Goal: Complete application form

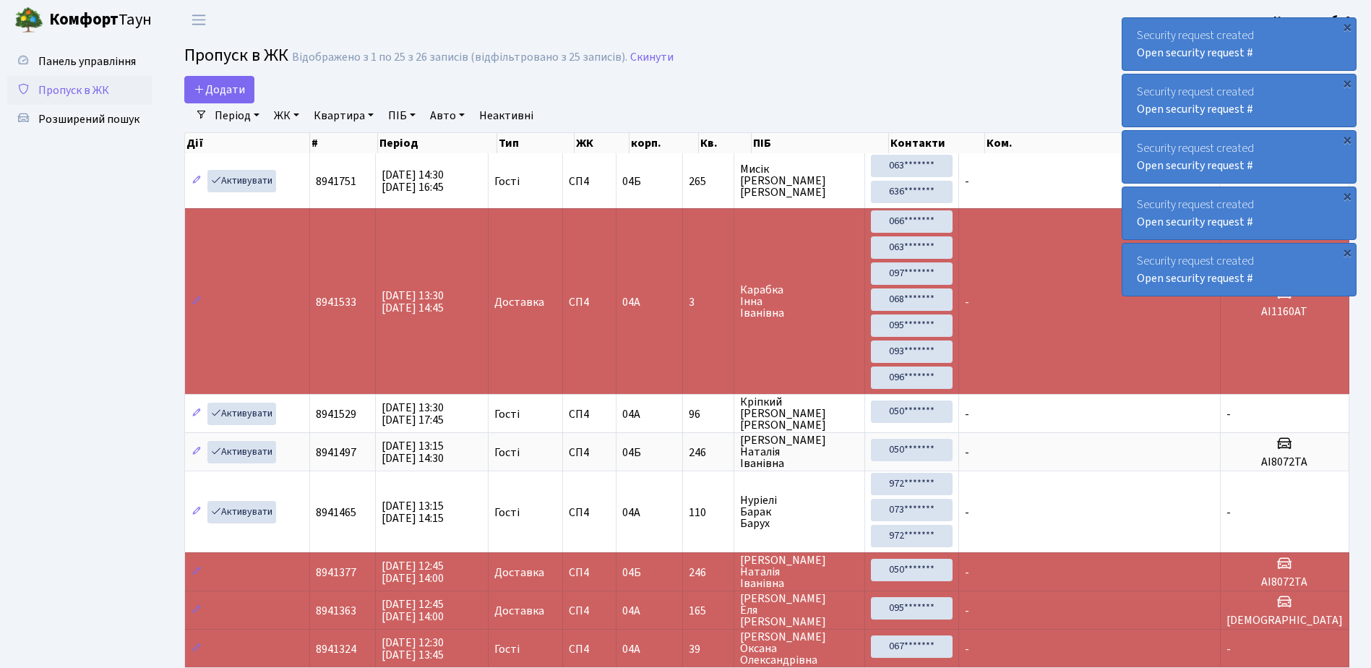
select select "25"
click at [224, 87] on span "Додати" at bounding box center [219, 90] width 51 height 16
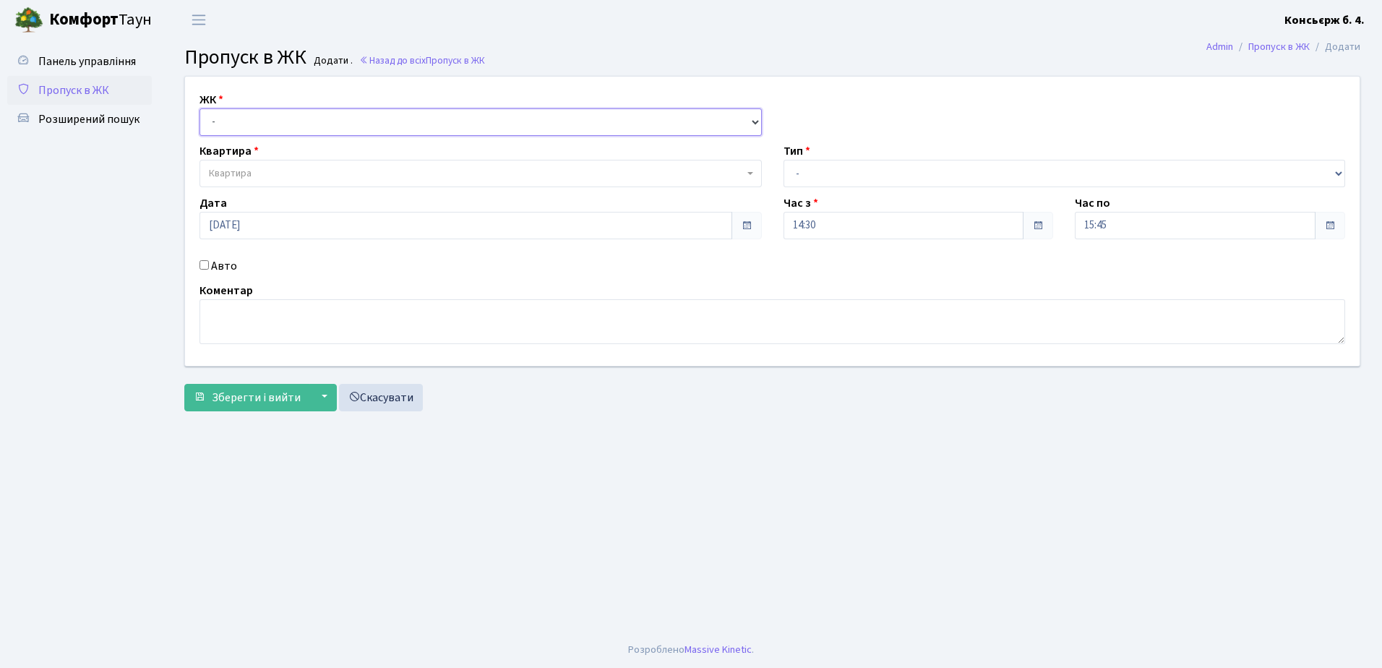
click at [255, 113] on select "- СП4, Столичне шосе, 5" at bounding box center [480, 121] width 562 height 27
select select "325"
click at [199, 108] on select "- СП4, Столичне шосе, 5" at bounding box center [480, 121] width 562 height 27
select select
click at [219, 168] on span "Квартира" at bounding box center [230, 173] width 43 height 14
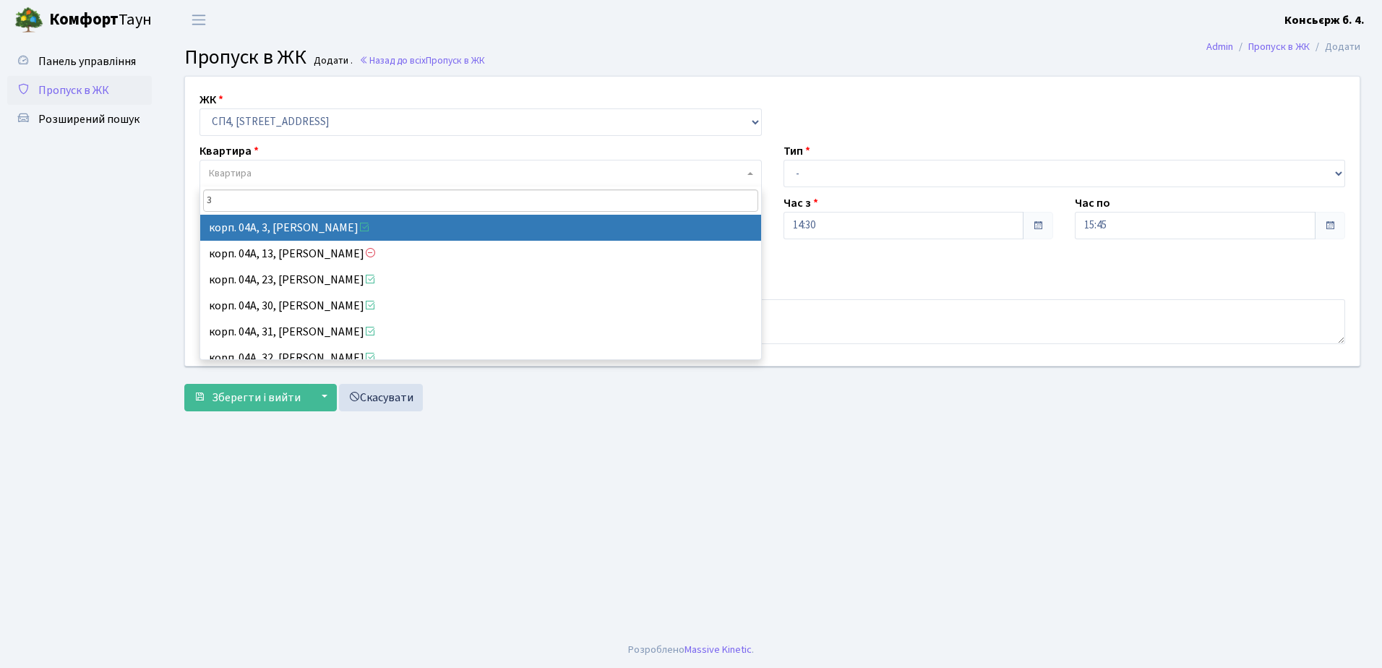
type input "3"
select select "21031"
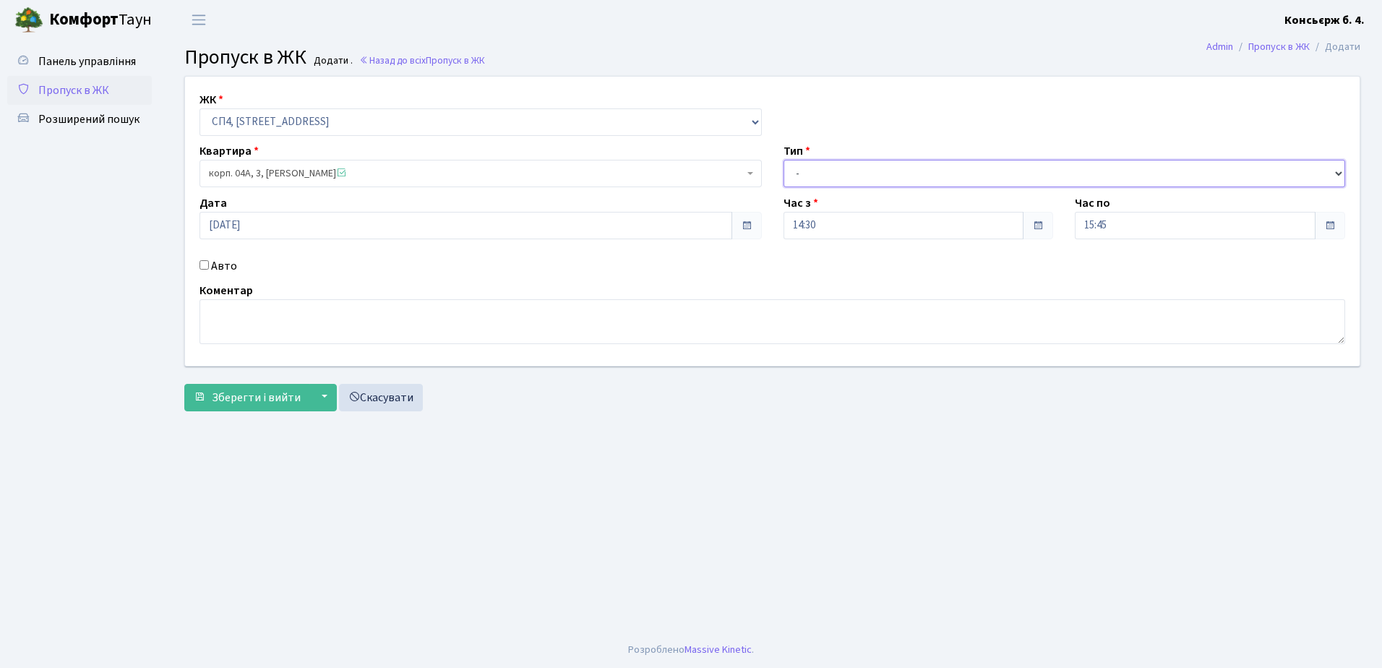
click at [816, 171] on select "- Доставка Таксі Гості Сервіс" at bounding box center [1064, 173] width 562 height 27
select select "1"
click at [783, 160] on select "- Доставка Таксі Гості Сервіс" at bounding box center [1064, 173] width 562 height 27
click at [202, 262] on input "Авто" at bounding box center [203, 264] width 9 height 9
checkbox input "true"
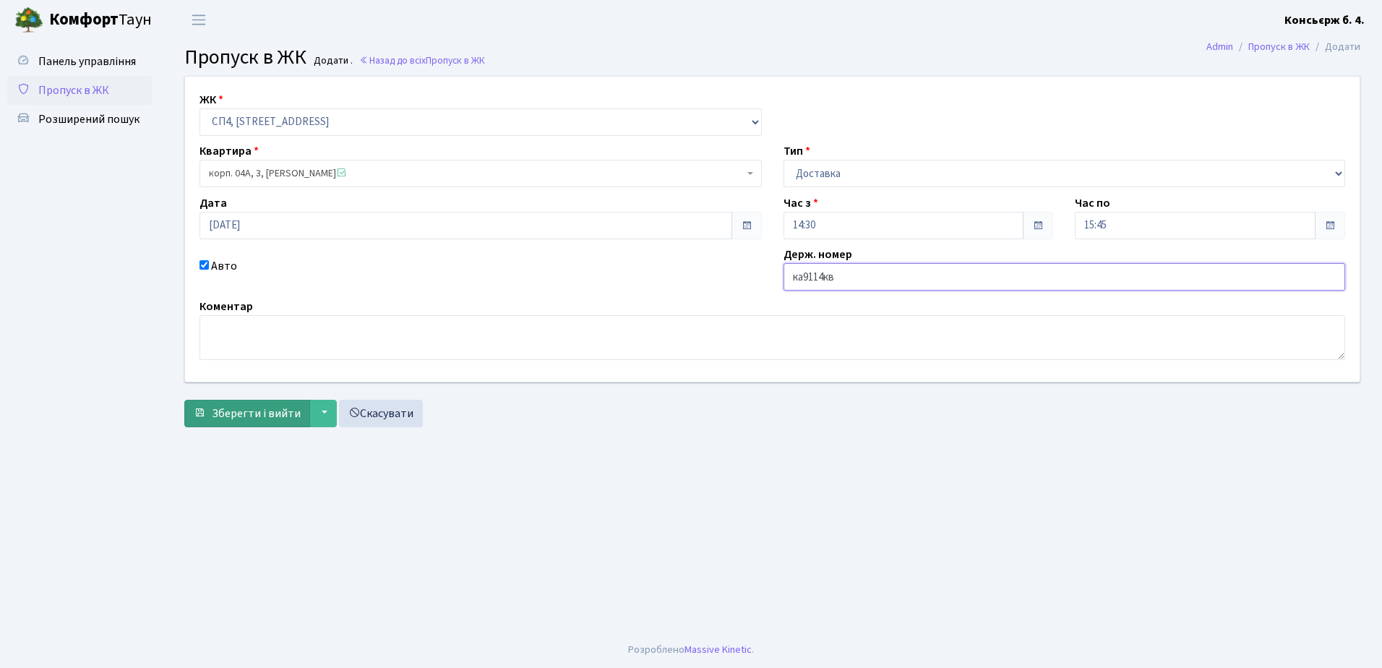
type input "ка9114кв"
click at [231, 412] on span "Зберегти і вийти" at bounding box center [256, 413] width 89 height 16
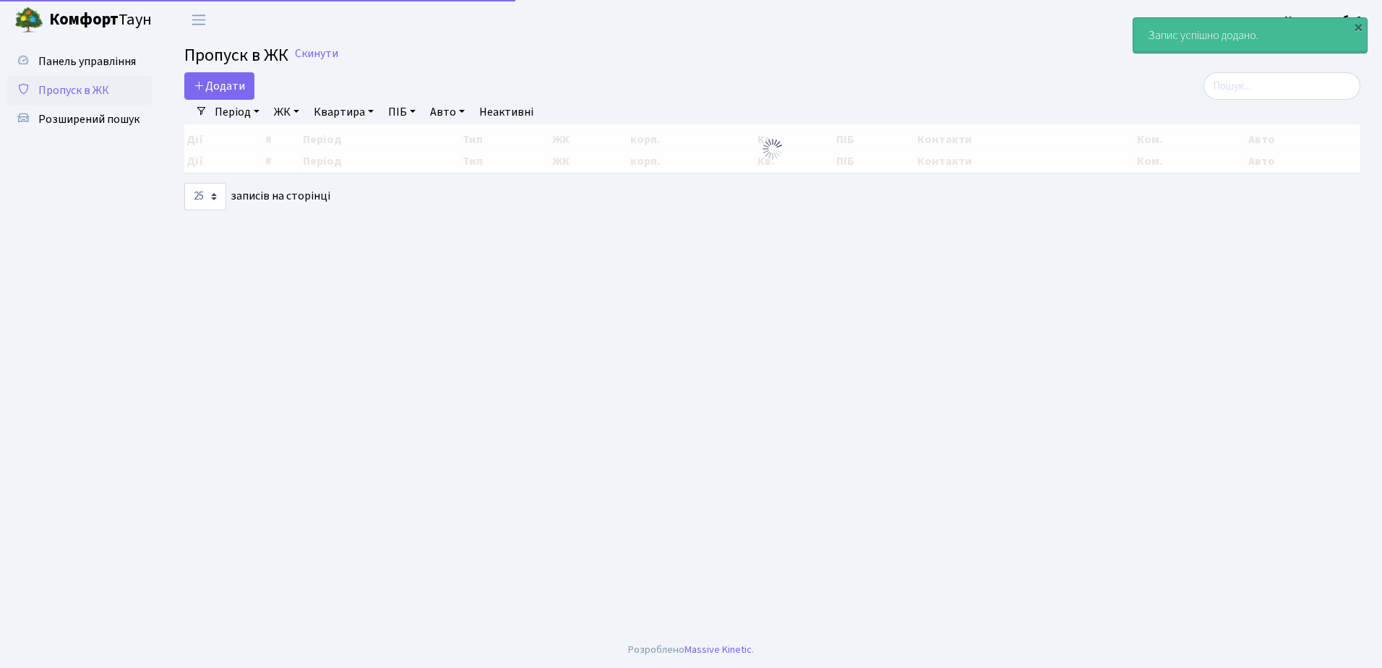
select select "25"
